Goal: Contribute content: Add original content to the website for others to see

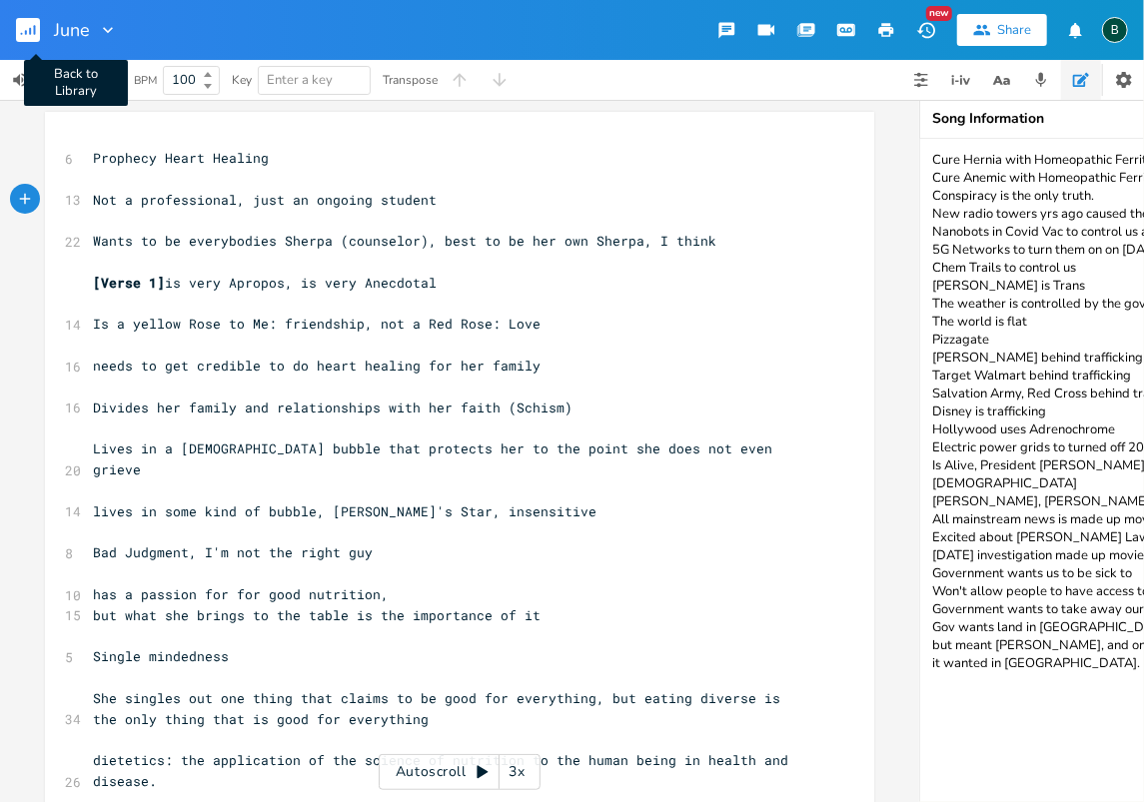
click at [24, 28] on rect "button" at bounding box center [28, 30] width 24 height 24
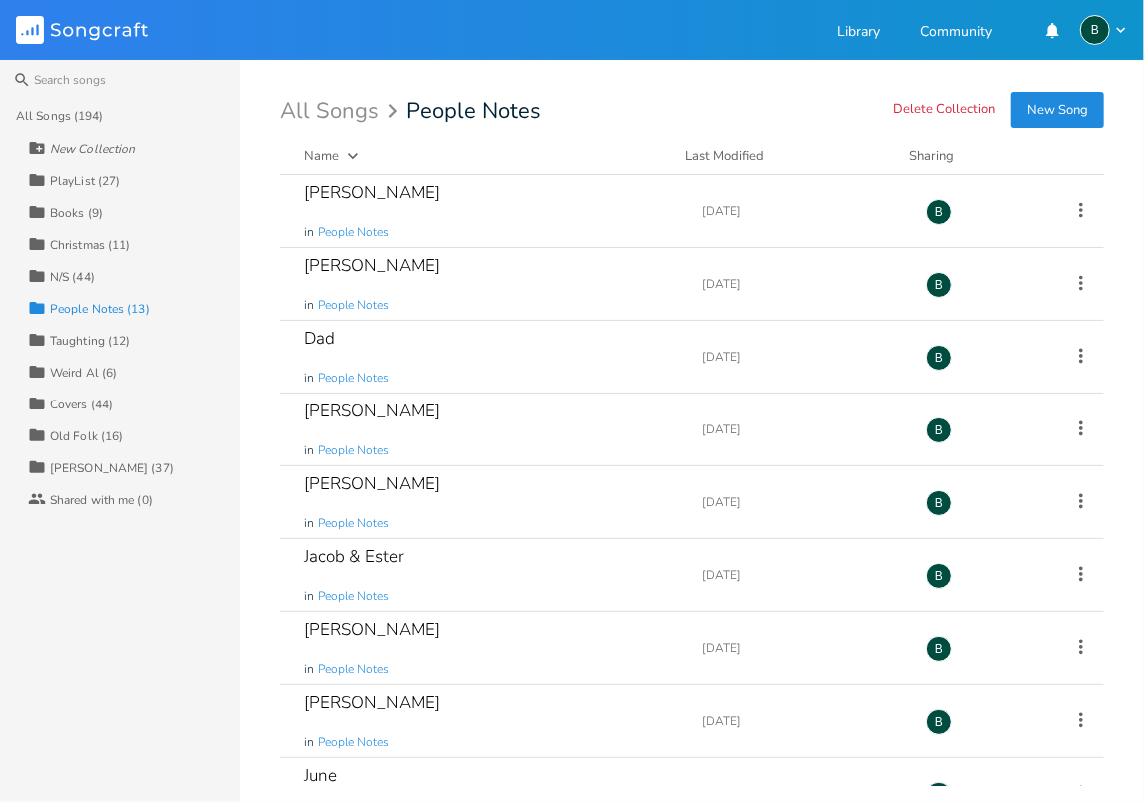
click at [64, 463] on div "[PERSON_NAME] (37)" at bounding box center [112, 468] width 124 height 12
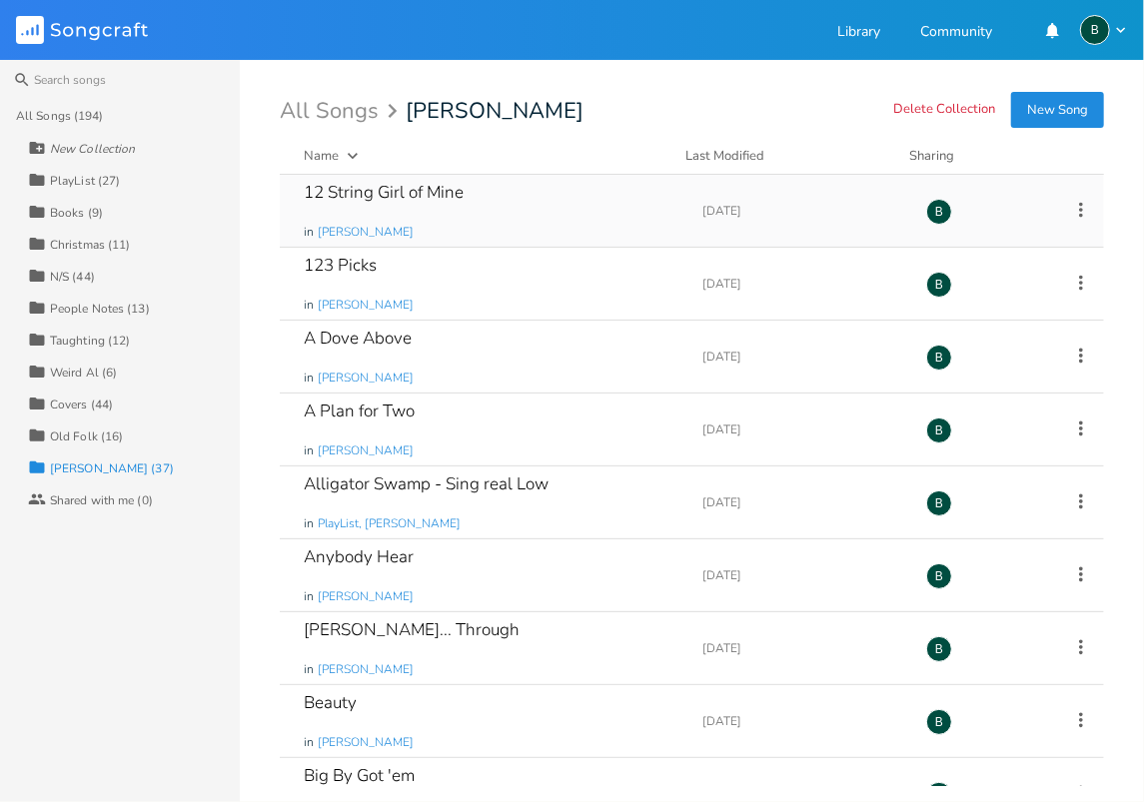
click at [379, 196] on div "12 String Girl of Mine" at bounding box center [384, 192] width 160 height 17
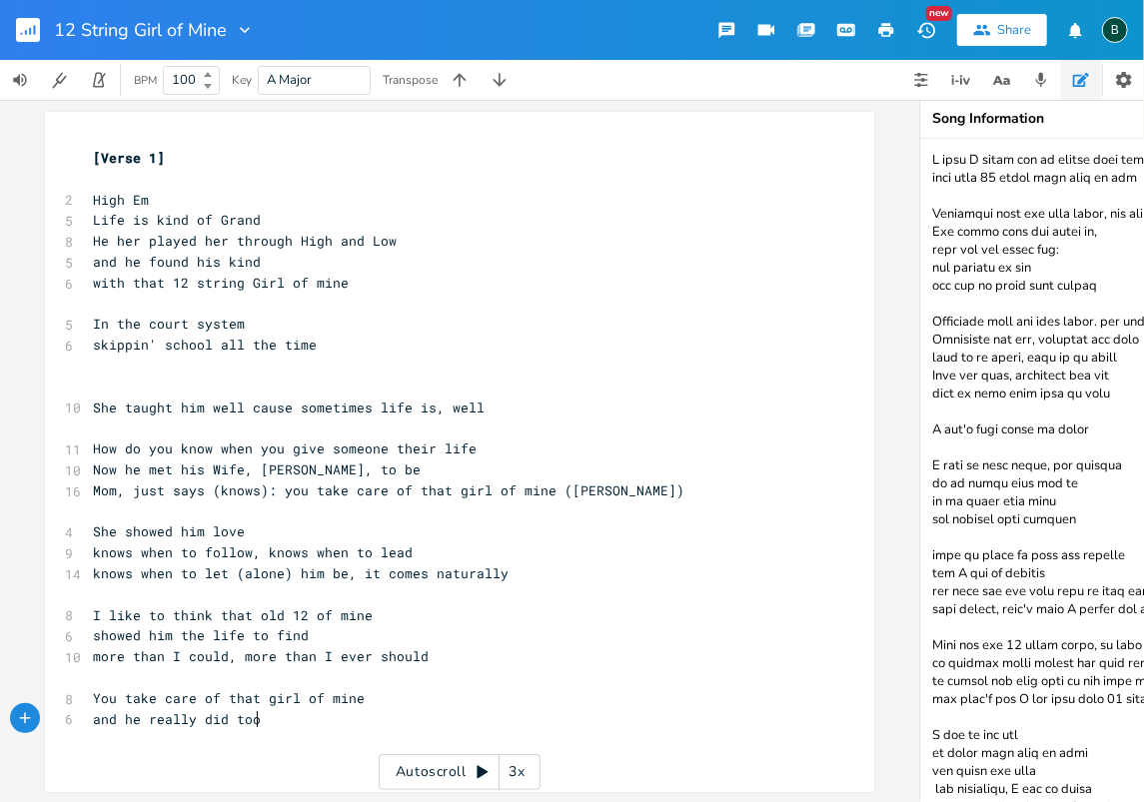
click at [254, 722] on pre "and he really did too" at bounding box center [449, 719] width 721 height 21
type textarea "Left her behind ["
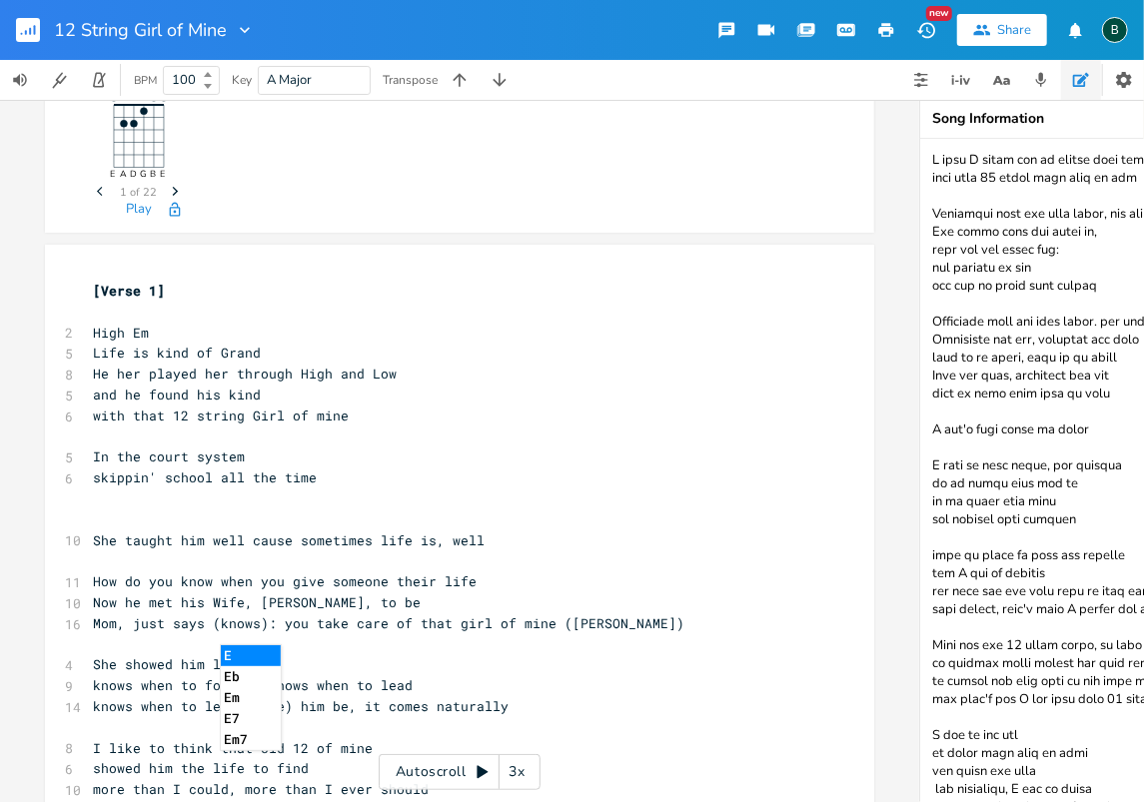
scroll to position [66, 0]
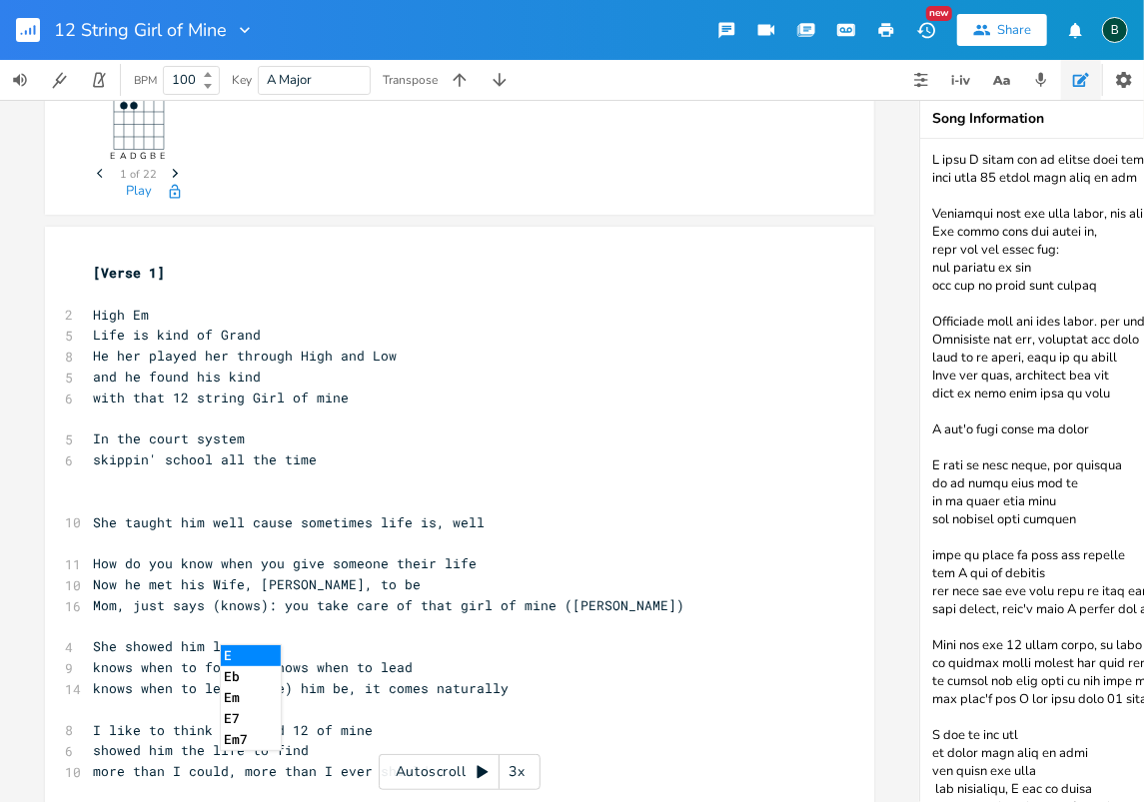
type textarea "[E"
click at [230, 695] on li "Em" at bounding box center [251, 697] width 60 height 21
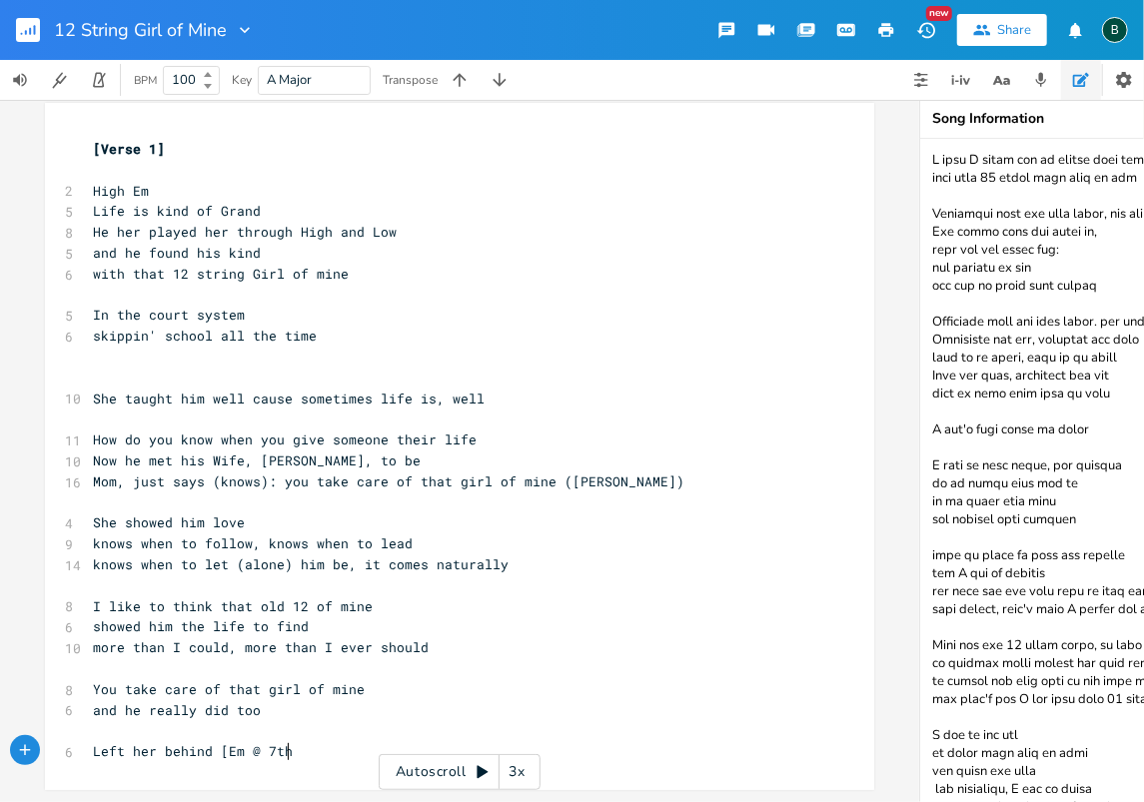
scroll to position [0, 42]
type textarea "@ 7th]"
